Goal: Check status: Check status

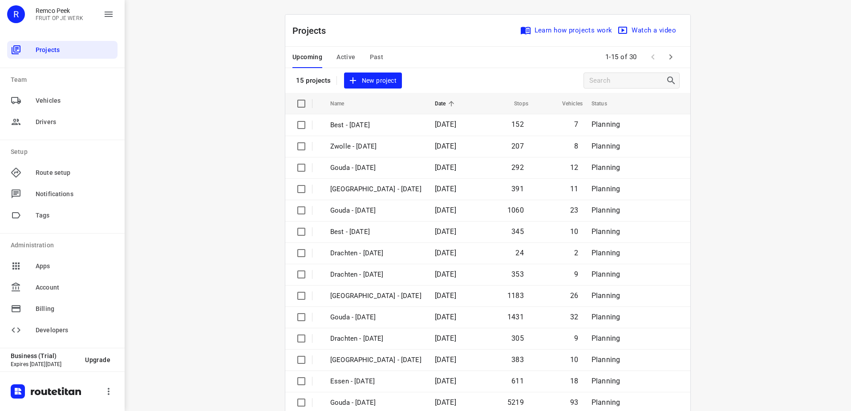
click at [349, 55] on span "Active" at bounding box center [345, 57] width 19 height 11
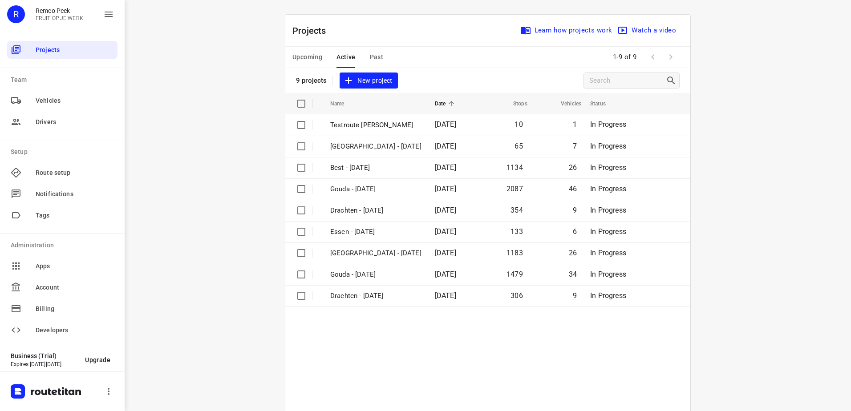
click at [299, 60] on span "Upcoming" at bounding box center [307, 57] width 30 height 11
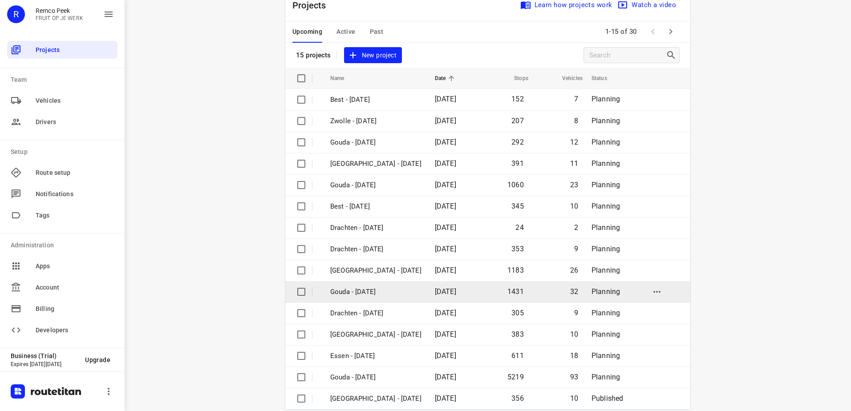
scroll to position [39, 0]
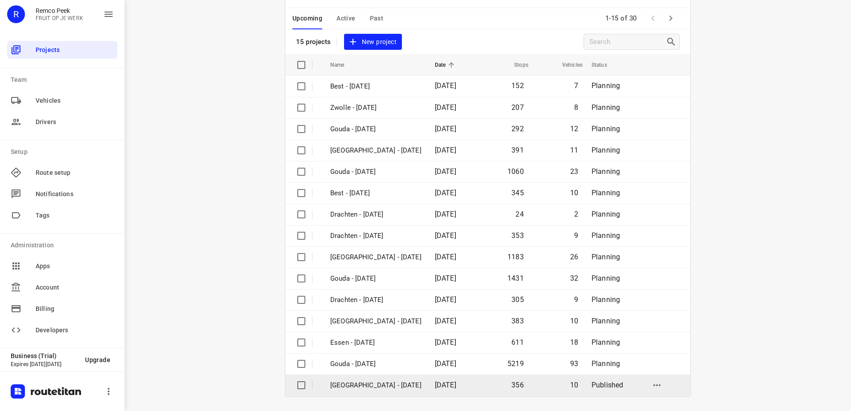
click at [371, 386] on p "[GEOGRAPHIC_DATA] - [DATE]" at bounding box center [375, 385] width 91 height 10
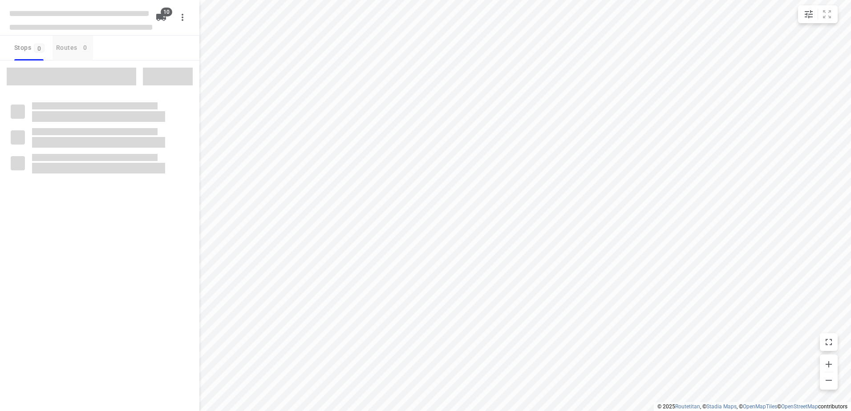
checkbox input "true"
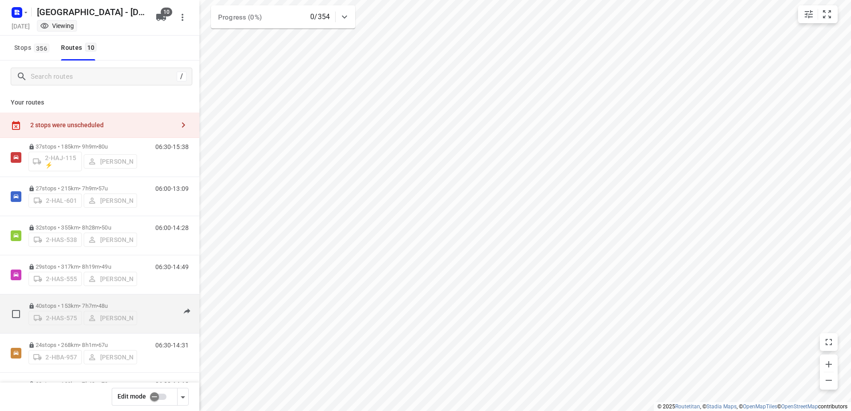
click at [65, 305] on p "40 stops • 153km • 7h7m • 48u" at bounding box center [82, 306] width 109 height 7
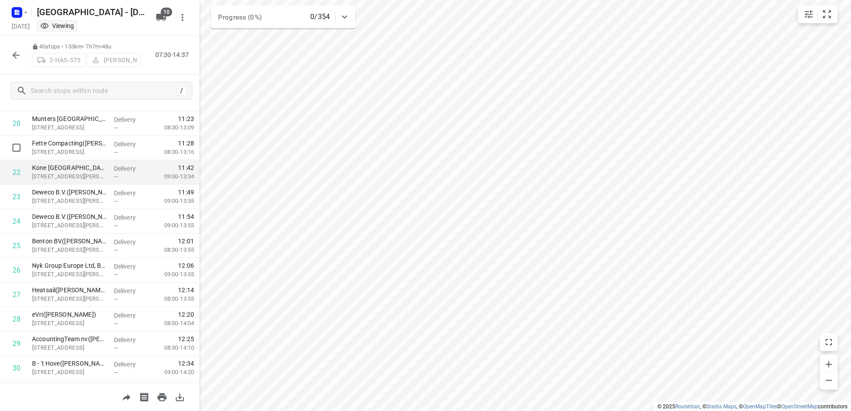
scroll to position [486, 0]
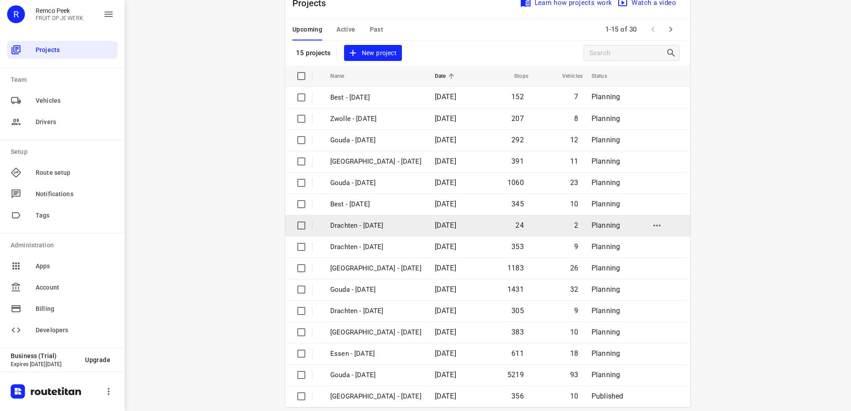
scroll to position [39, 0]
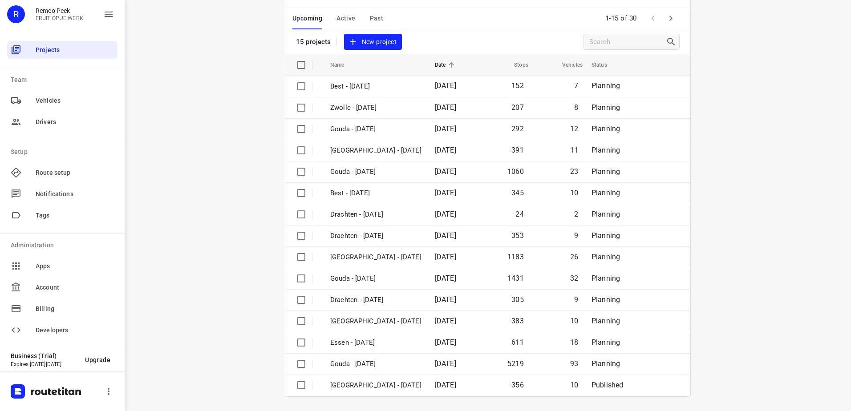
click at [345, 19] on span "Active" at bounding box center [345, 18] width 19 height 11
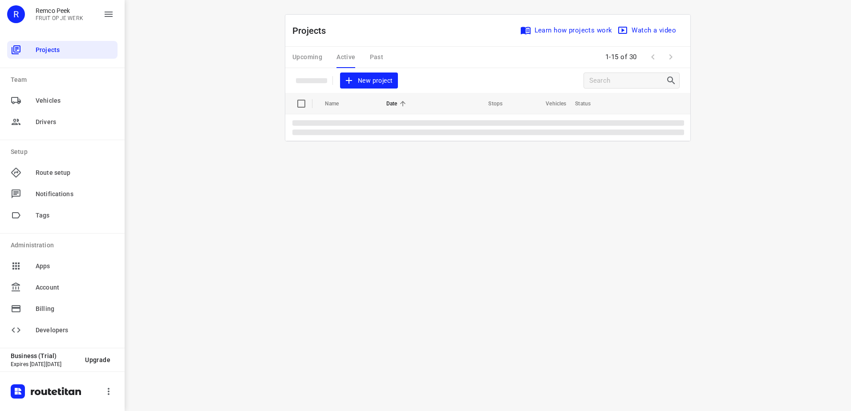
scroll to position [0, 0]
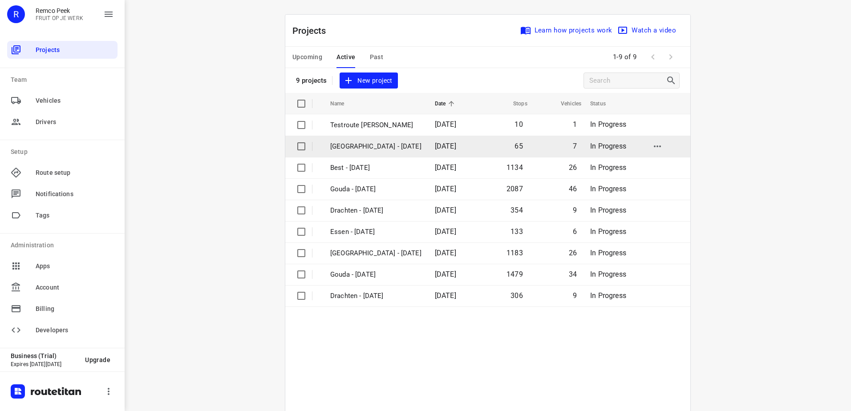
click at [367, 146] on p "[GEOGRAPHIC_DATA] - [DATE]" at bounding box center [375, 147] width 91 height 10
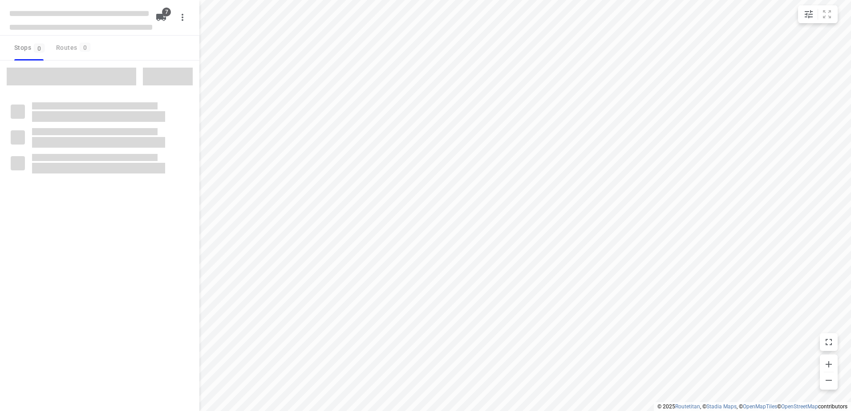
checkbox input "true"
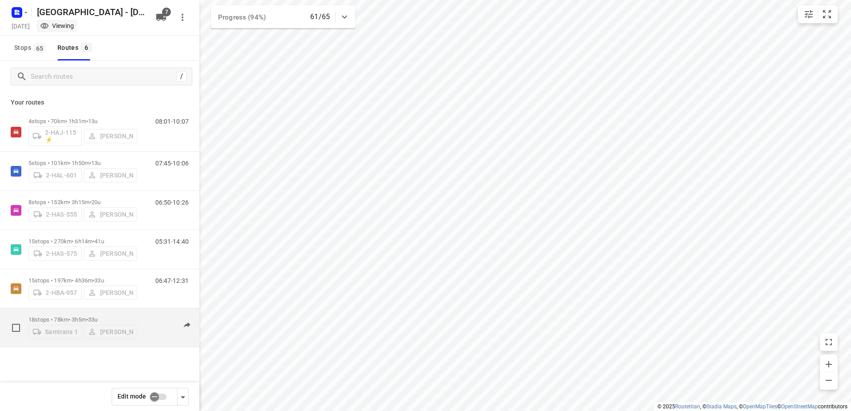
click at [88, 319] on p "18 stops • 78km • 3h5m • 33u" at bounding box center [82, 319] width 109 height 7
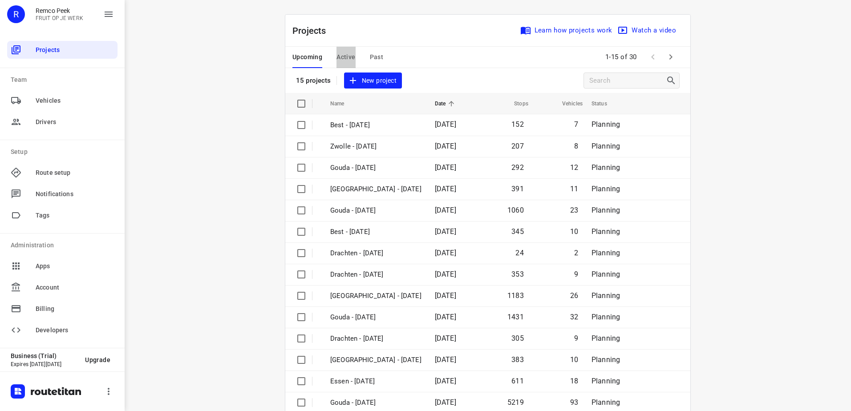
click at [345, 57] on span "Active" at bounding box center [345, 57] width 19 height 11
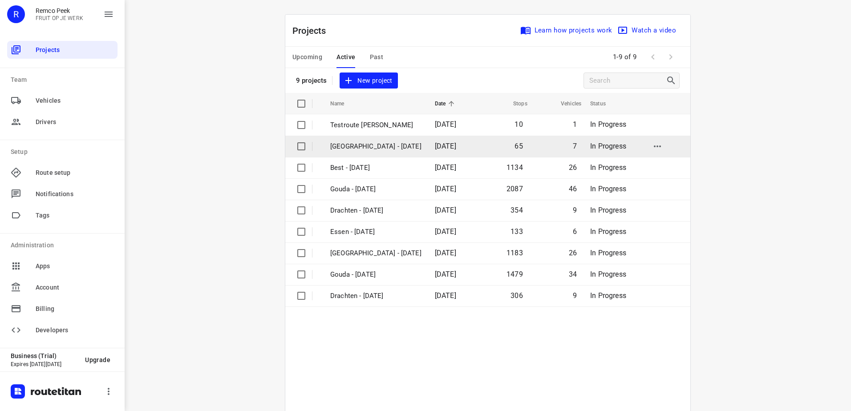
click at [367, 148] on p "[GEOGRAPHIC_DATA] - [DATE]" at bounding box center [375, 147] width 91 height 10
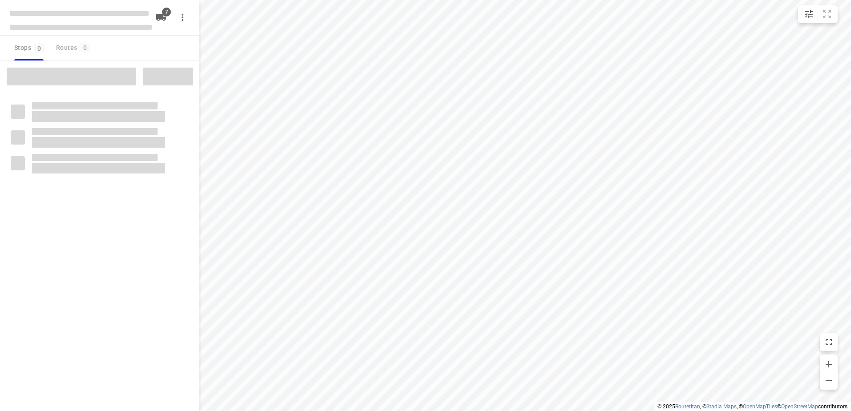
checkbox input "true"
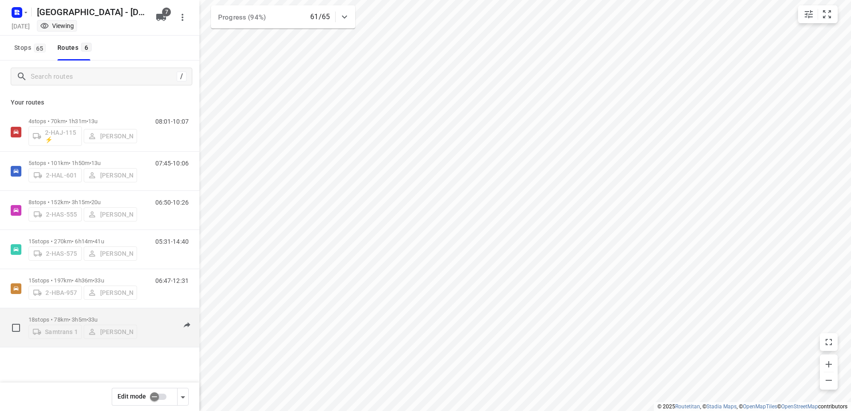
click at [85, 317] on p "18 stops • 78km • 3h5m • 33u" at bounding box center [82, 319] width 109 height 7
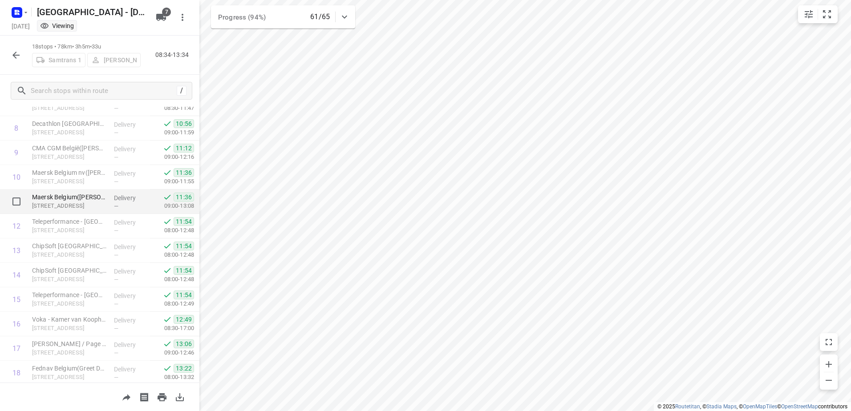
scroll to position [234, 0]
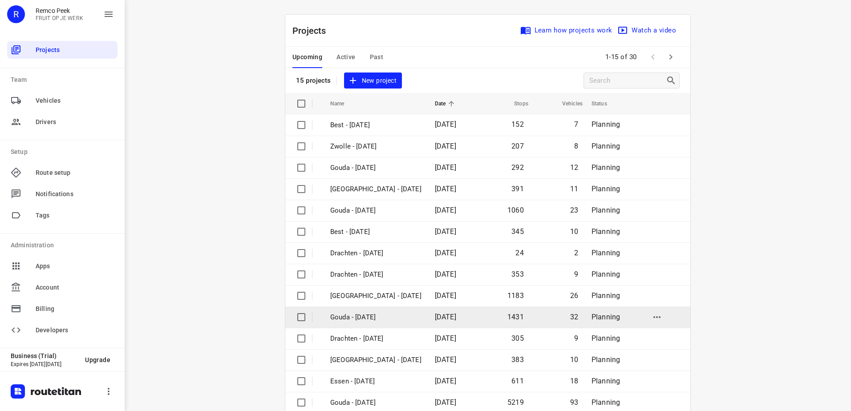
scroll to position [39, 0]
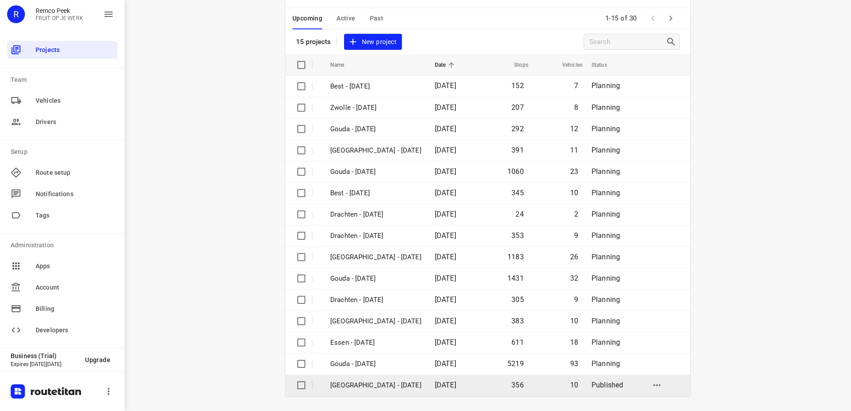
click at [390, 384] on p "[GEOGRAPHIC_DATA] - [DATE]" at bounding box center [375, 385] width 91 height 10
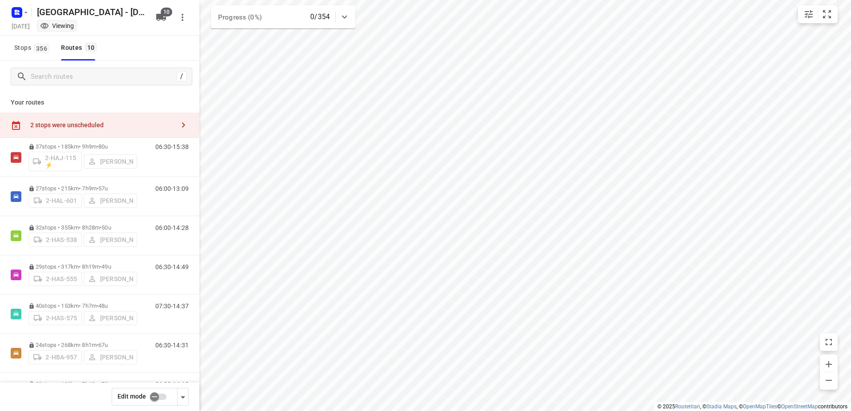
checkbox input "true"
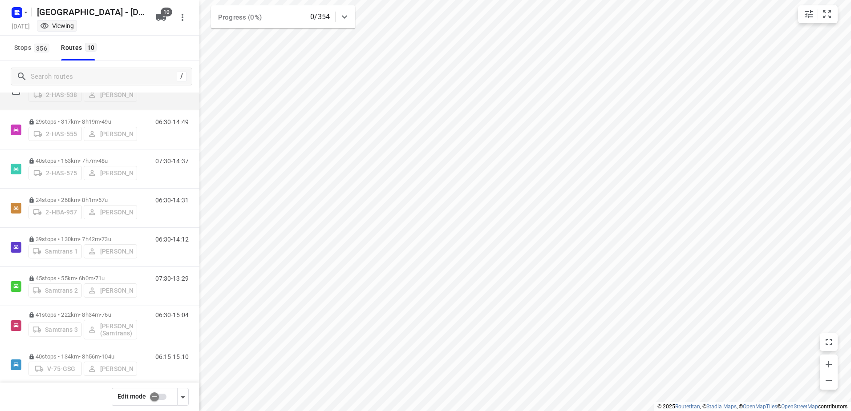
scroll to position [156, 0]
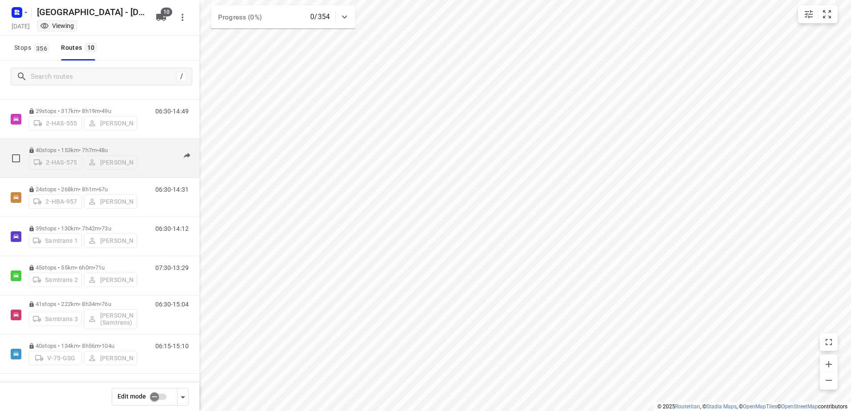
click at [65, 147] on p "40 stops • 153km • 7h7m • 48u" at bounding box center [82, 150] width 109 height 7
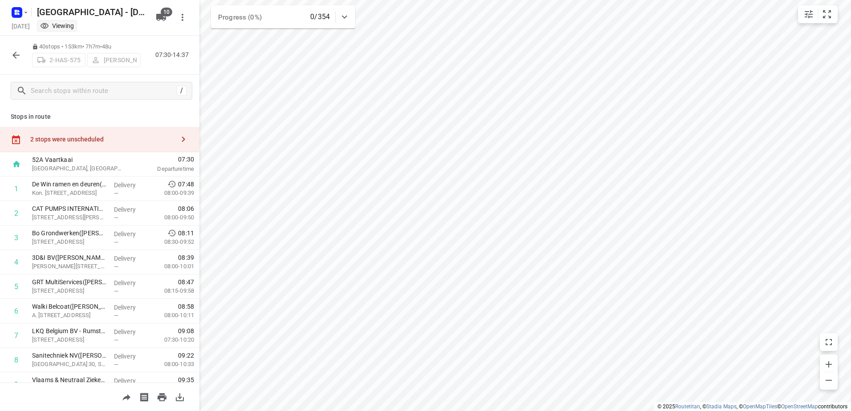
click at [562, 0] on html "i © 2025 Routetitan , © Stadia Maps , © OpenMapTiles © OpenStreetMap contributo…" at bounding box center [425, 205] width 851 height 411
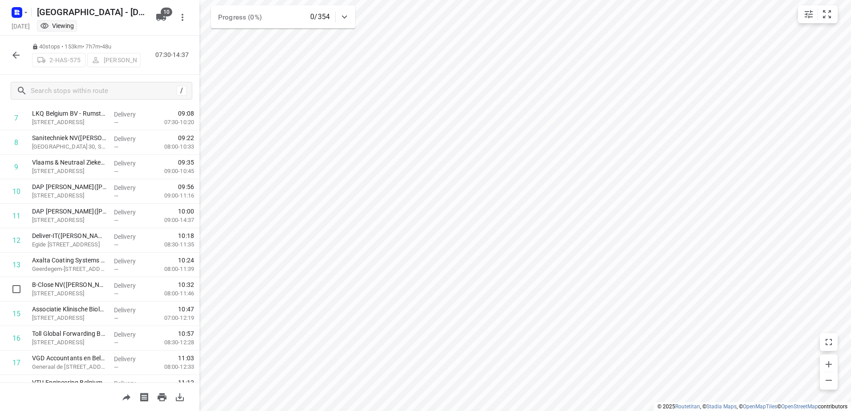
scroll to position [174, 0]
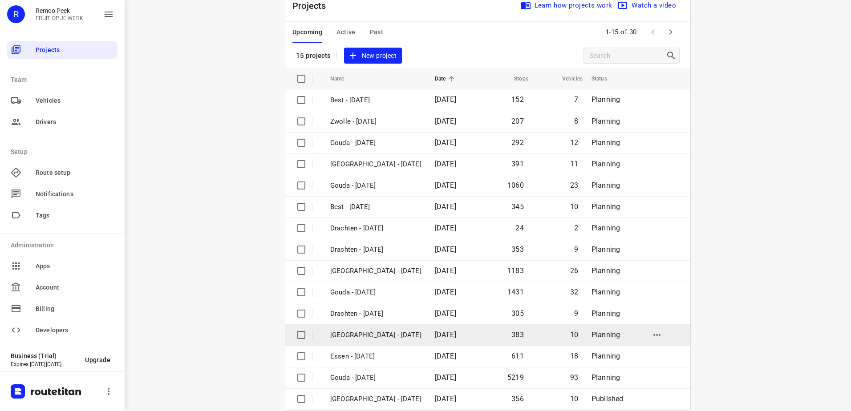
scroll to position [39, 0]
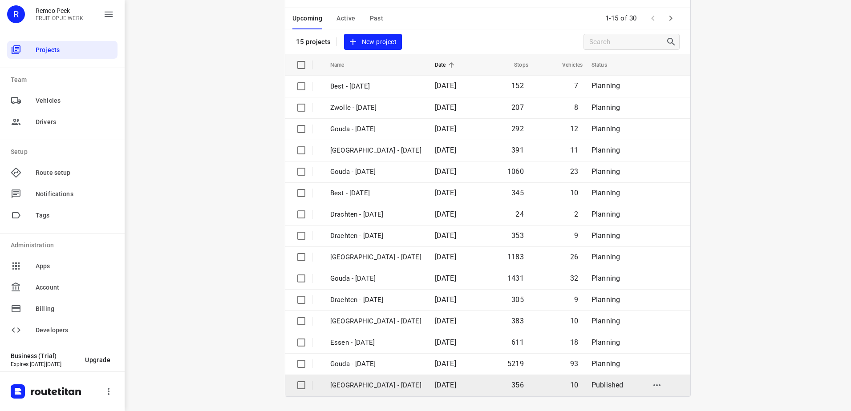
click at [376, 384] on p "[GEOGRAPHIC_DATA] - [DATE]" at bounding box center [375, 385] width 91 height 10
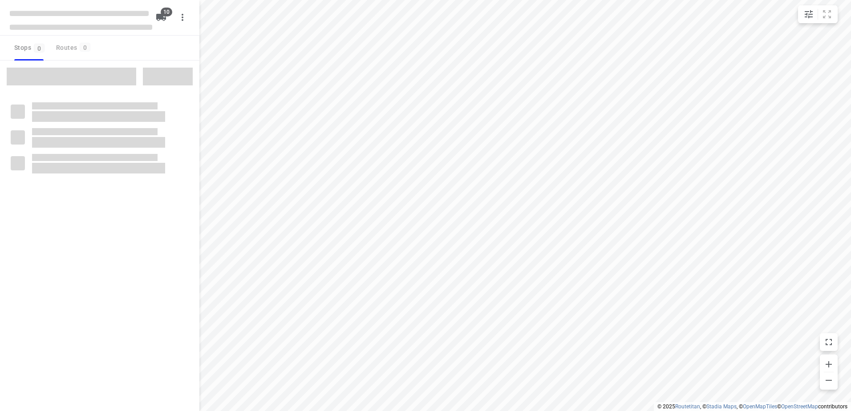
checkbox input "true"
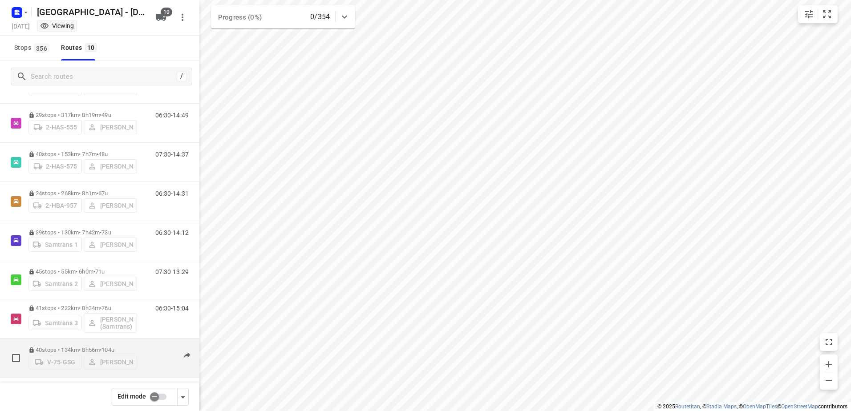
scroll to position [156, 0]
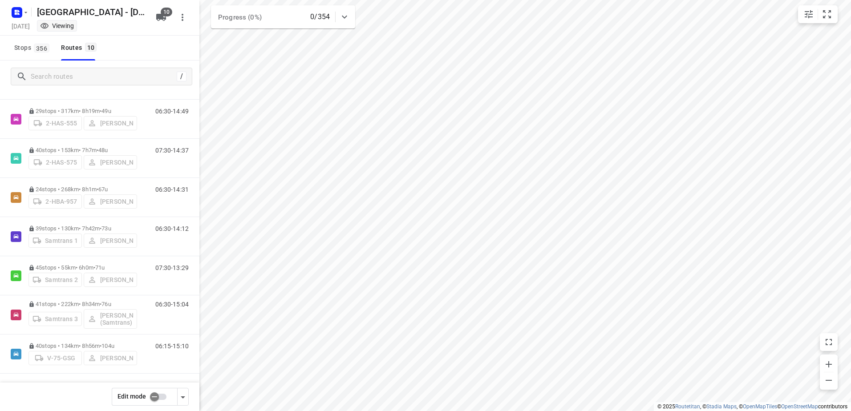
click at [158, 401] on input "checkbox" at bounding box center [154, 396] width 51 height 17
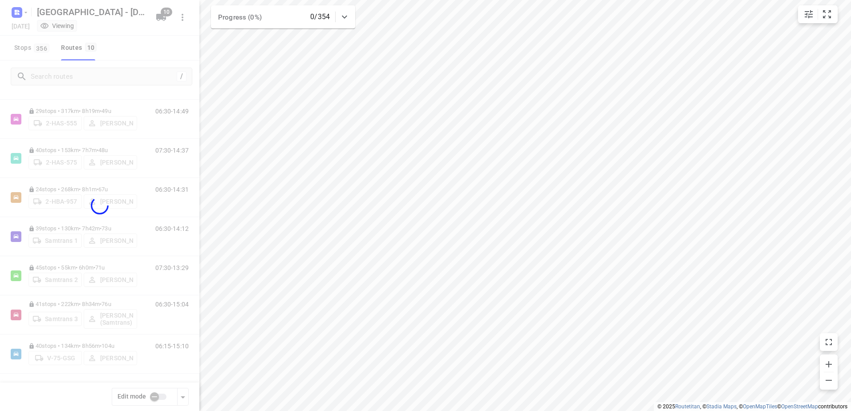
checkbox input "true"
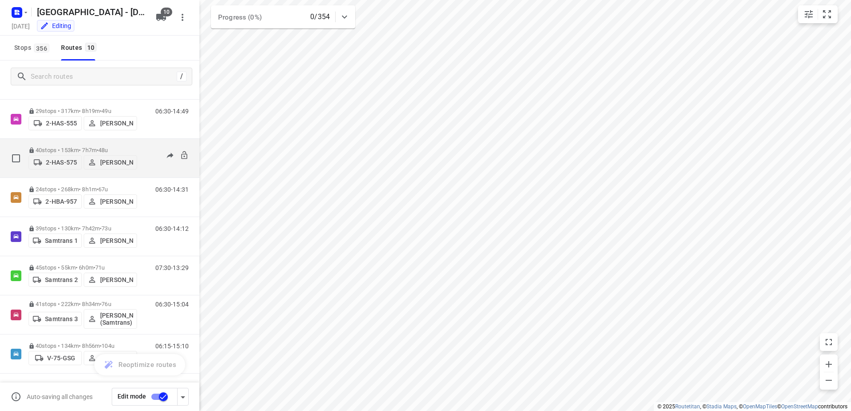
click at [60, 148] on p "40 stops • 153km • 7h7m • 48u" at bounding box center [82, 150] width 109 height 7
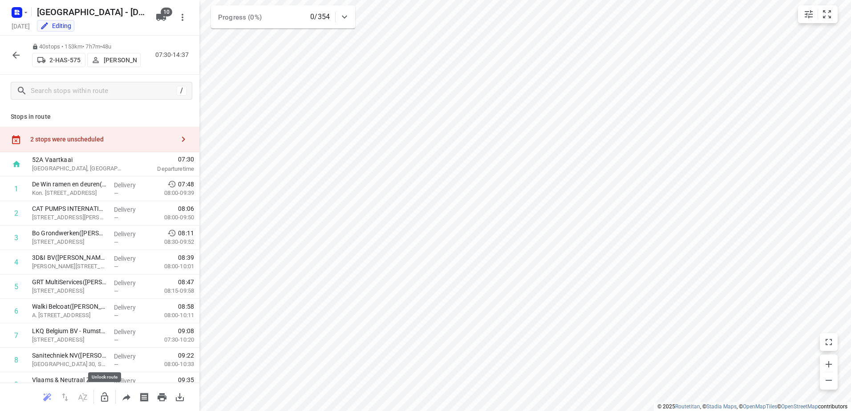
click at [109, 401] on icon "button" at bounding box center [104, 397] width 11 height 11
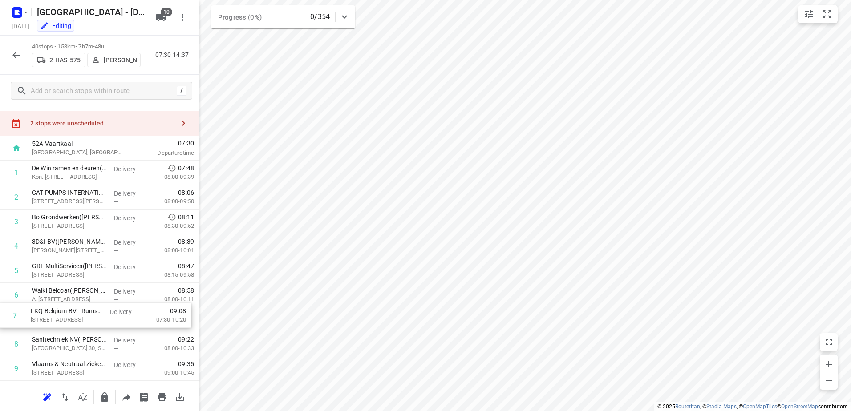
scroll to position [17, 0]
drag, startPoint x: 53, startPoint y: 338, endPoint x: 59, endPoint y: 299, distance: 39.3
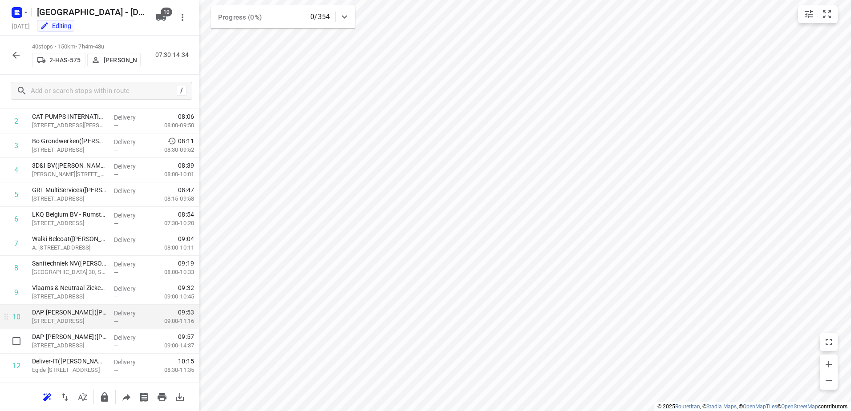
scroll to position [106, 0]
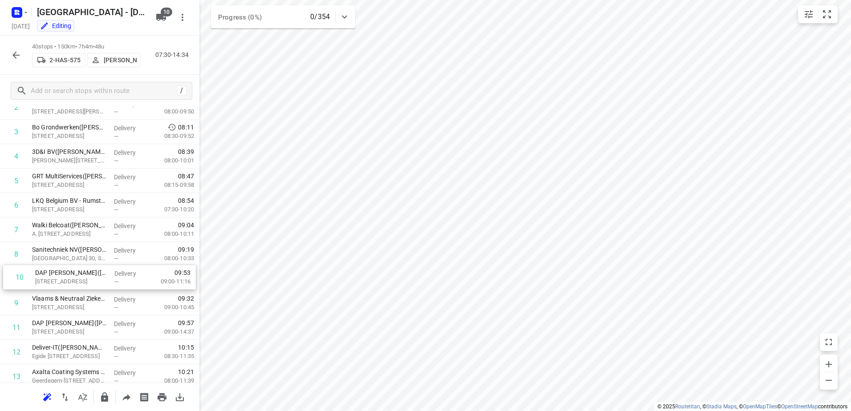
drag, startPoint x: 60, startPoint y: 306, endPoint x: 63, endPoint y: 277, distance: 29.1
drag, startPoint x: 56, startPoint y: 322, endPoint x: 59, endPoint y: 294, distance: 28.2
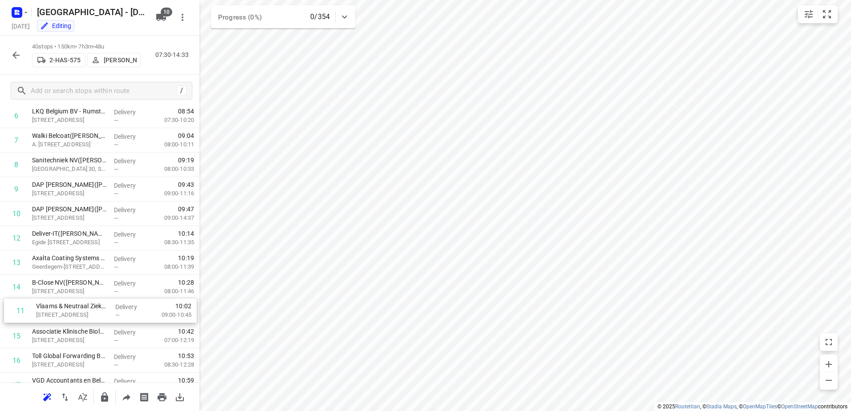
scroll to position [198, 0]
drag, startPoint x: 61, startPoint y: 282, endPoint x: 62, endPoint y: 313, distance: 31.6
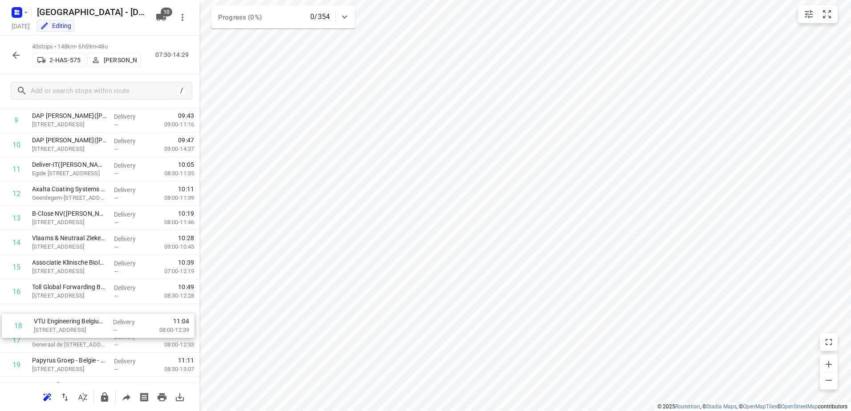
scroll to position [266, 0]
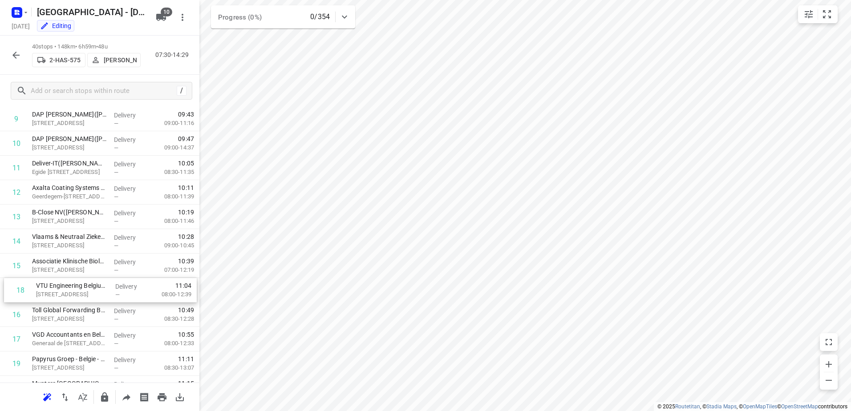
drag, startPoint x: 63, startPoint y: 360, endPoint x: 67, endPoint y: 285, distance: 74.9
click at [67, 285] on div "1 De Win ramen en deuren([PERSON_NAME]) Kon. [STREET_ADDRESS] Delivery — 07:48 …" at bounding box center [99, 400] width 199 height 979
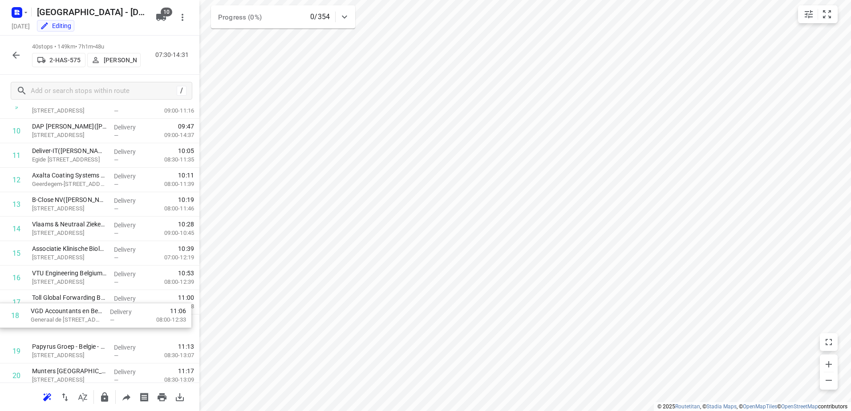
scroll to position [280, 0]
drag, startPoint x: 68, startPoint y: 337, endPoint x: 66, endPoint y: 299, distance: 37.9
click at [66, 299] on div "1 De Win ramen en deuren([PERSON_NAME]) Kon. [STREET_ADDRESS] Delivery — 07:48 …" at bounding box center [99, 386] width 199 height 979
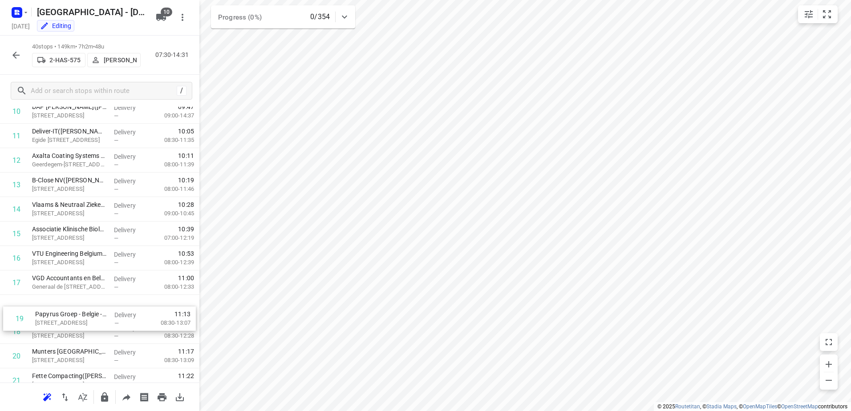
scroll to position [300, 0]
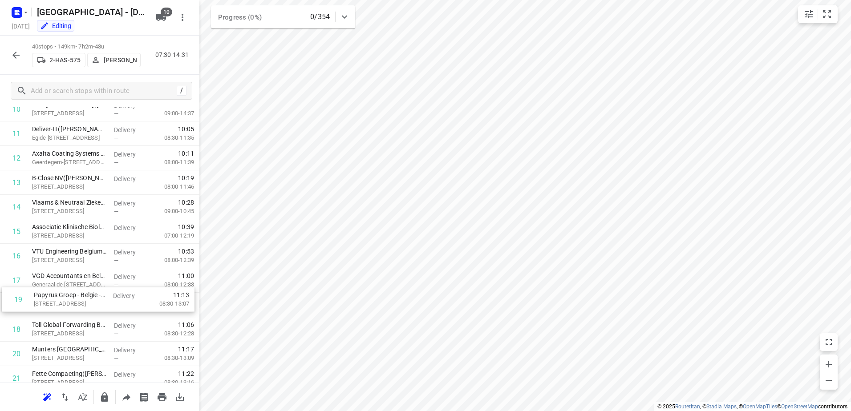
drag, startPoint x: 65, startPoint y: 348, endPoint x: 67, endPoint y: 296, distance: 52.1
click at [67, 296] on div "1 De Win ramen en deuren([PERSON_NAME]) Kon. [STREET_ADDRESS] Delivery — 07:48 …" at bounding box center [99, 366] width 199 height 979
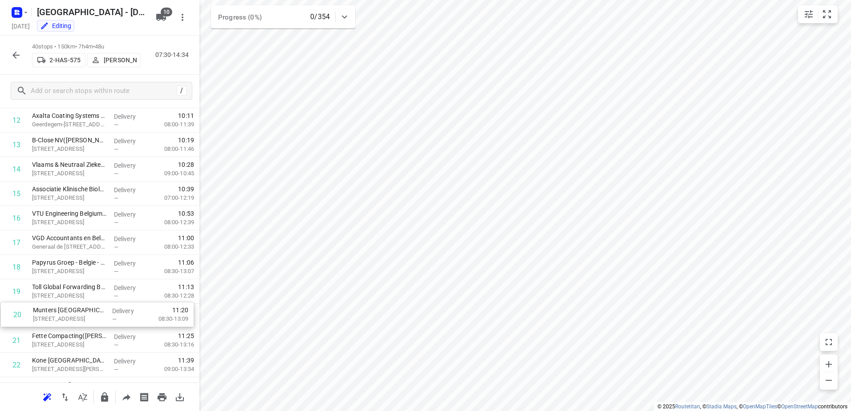
scroll to position [340, 0]
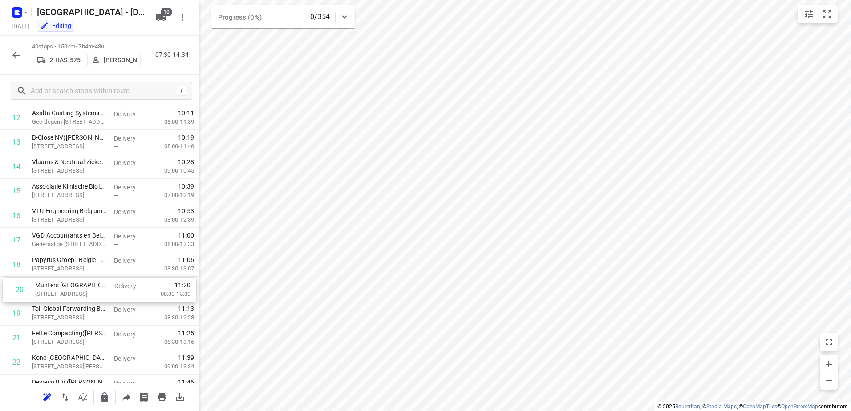
drag, startPoint x: 63, startPoint y: 352, endPoint x: 67, endPoint y: 285, distance: 67.3
click at [67, 285] on div "1 De Win ramen en deuren([PERSON_NAME]) Kon. [STREET_ADDRESS] Delivery — 07:48 …" at bounding box center [99, 325] width 199 height 979
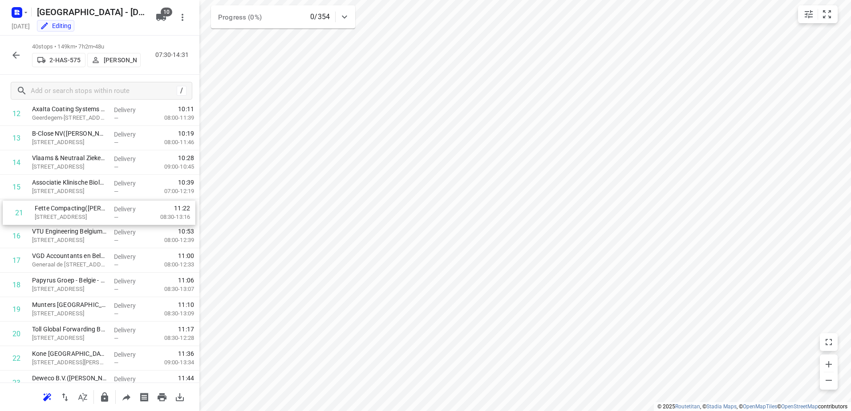
drag, startPoint x: 73, startPoint y: 335, endPoint x: 75, endPoint y: 207, distance: 127.3
click at [75, 207] on div "1 De Win ramen en deuren([PERSON_NAME]) Kon. [STREET_ADDRESS] Delivery — 07:48 …" at bounding box center [99, 321] width 199 height 979
drag, startPoint x: 78, startPoint y: 336, endPoint x: 79, endPoint y: 239, distance: 97.5
click at [79, 239] on div "1 De Win ramen en deuren([PERSON_NAME]) Kon. [STREET_ADDRESS] Delivery — 07:48 …" at bounding box center [99, 320] width 199 height 979
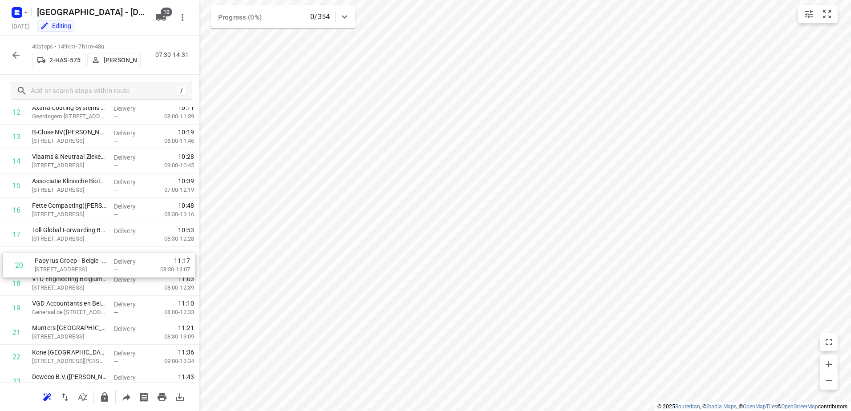
drag, startPoint x: 67, startPoint y: 309, endPoint x: 70, endPoint y: 263, distance: 46.8
click at [70, 263] on div "1 De Win ramen en deuren([PERSON_NAME]) Kon. [STREET_ADDRESS] Delivery — 07:48 …" at bounding box center [99, 320] width 199 height 979
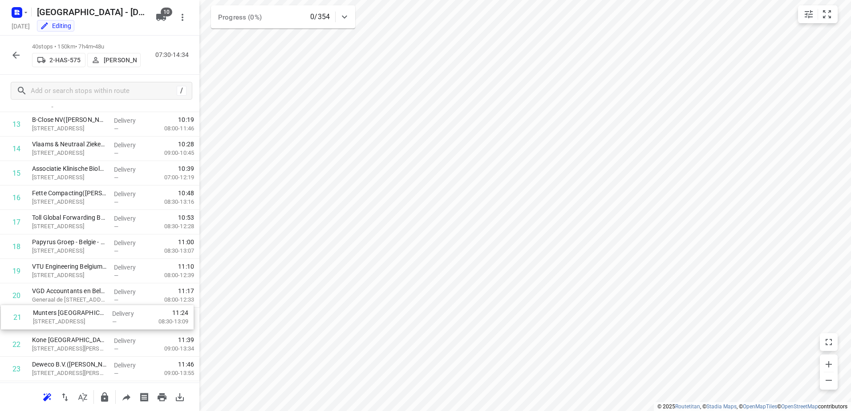
scroll to position [361, 0]
drag, startPoint x: 58, startPoint y: 328, endPoint x: 60, endPoint y: 288, distance: 40.1
click at [60, 288] on div "1 De Win ramen en deuren([PERSON_NAME]) Kon. [STREET_ADDRESS] Delivery — 07:48 …" at bounding box center [99, 304] width 199 height 979
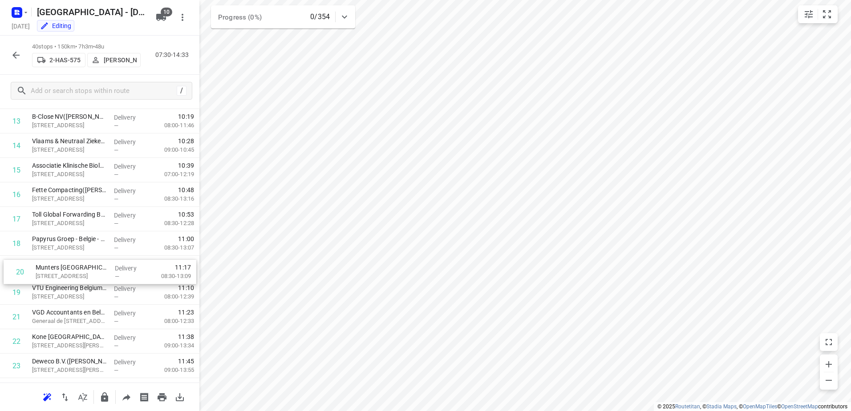
drag, startPoint x: 77, startPoint y: 292, endPoint x: 81, endPoint y: 270, distance: 23.1
click at [81, 270] on div "1 De Win ramen en deuren([PERSON_NAME]) Kon. [STREET_ADDRESS] Delivery — 07:48 …" at bounding box center [99, 304] width 199 height 979
drag, startPoint x: 71, startPoint y: 308, endPoint x: 71, endPoint y: 291, distance: 16.5
click at [71, 291] on div "1 De Win ramen en deuren([PERSON_NAME]) Kon. [STREET_ADDRESS] Delivery — 07:48 …" at bounding box center [99, 304] width 199 height 979
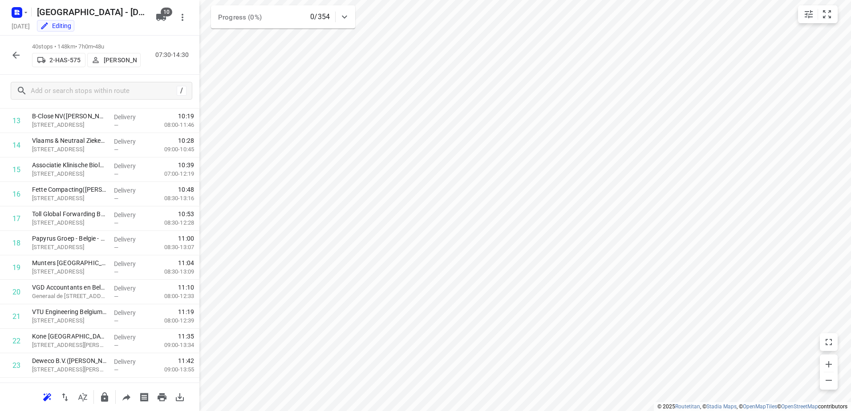
click at [16, 55] on icon "button" at bounding box center [15, 55] width 7 height 7
